Goal: Information Seeking & Learning: Learn about a topic

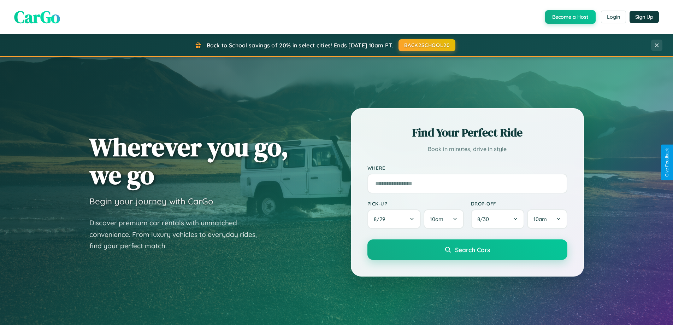
scroll to position [1359, 0]
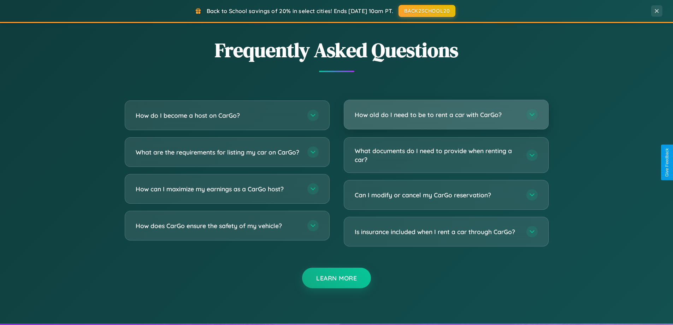
click at [446, 114] on h3 "How old do I need to be to rent a car with CarGo?" at bounding box center [437, 114] width 165 height 9
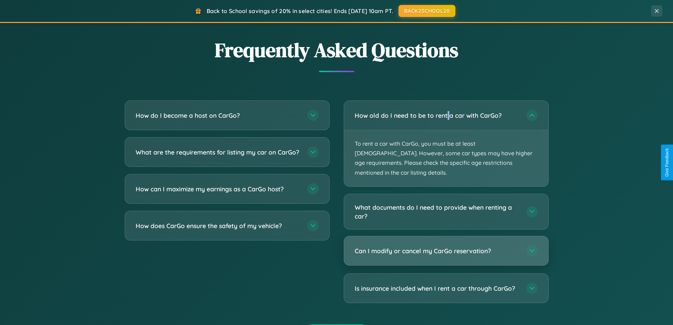
click at [446, 246] on h3 "Can I modify or cancel my CarGo reservation?" at bounding box center [437, 250] width 165 height 9
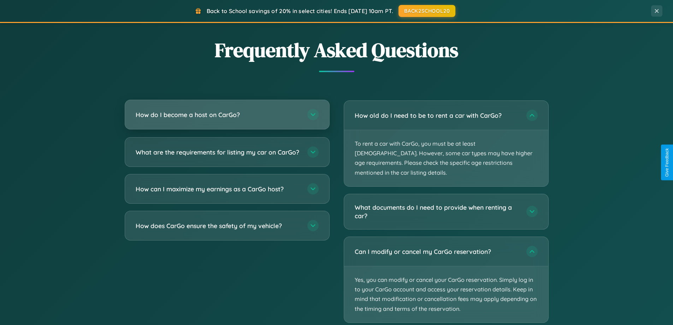
click at [227, 114] on h3 "How do I become a host on CarGo?" at bounding box center [218, 114] width 165 height 9
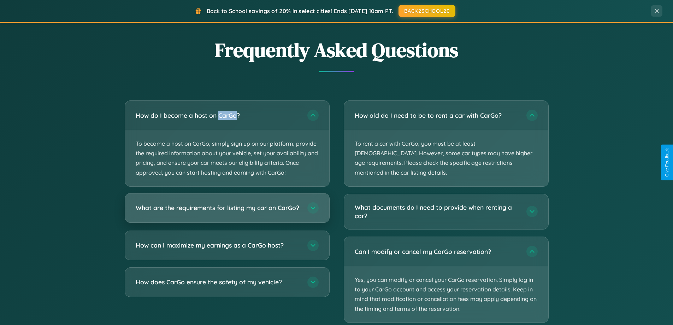
click at [227, 211] on h3 "What are the requirements for listing my car on CarGo?" at bounding box center [218, 207] width 165 height 9
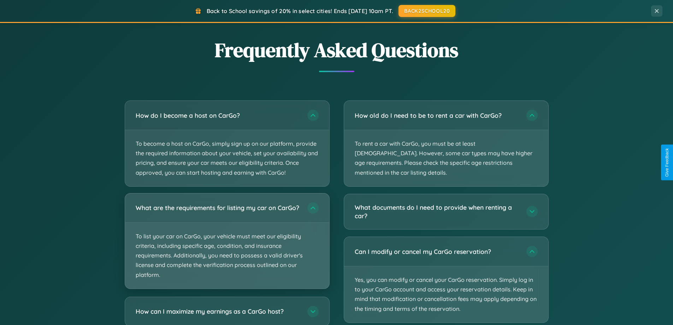
click at [227, 243] on p "To list your car on CarGo, your vehicle must meet our eligibility criteria, inc…" at bounding box center [227, 256] width 204 height 66
